Goal: Information Seeking & Learning: Learn about a topic

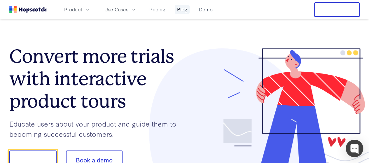
scroll to position [117, 0]
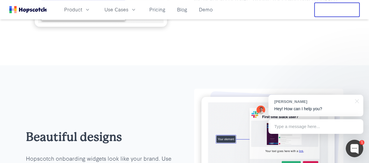
scroll to position [583, 0]
